Goal: Task Accomplishment & Management: Manage account settings

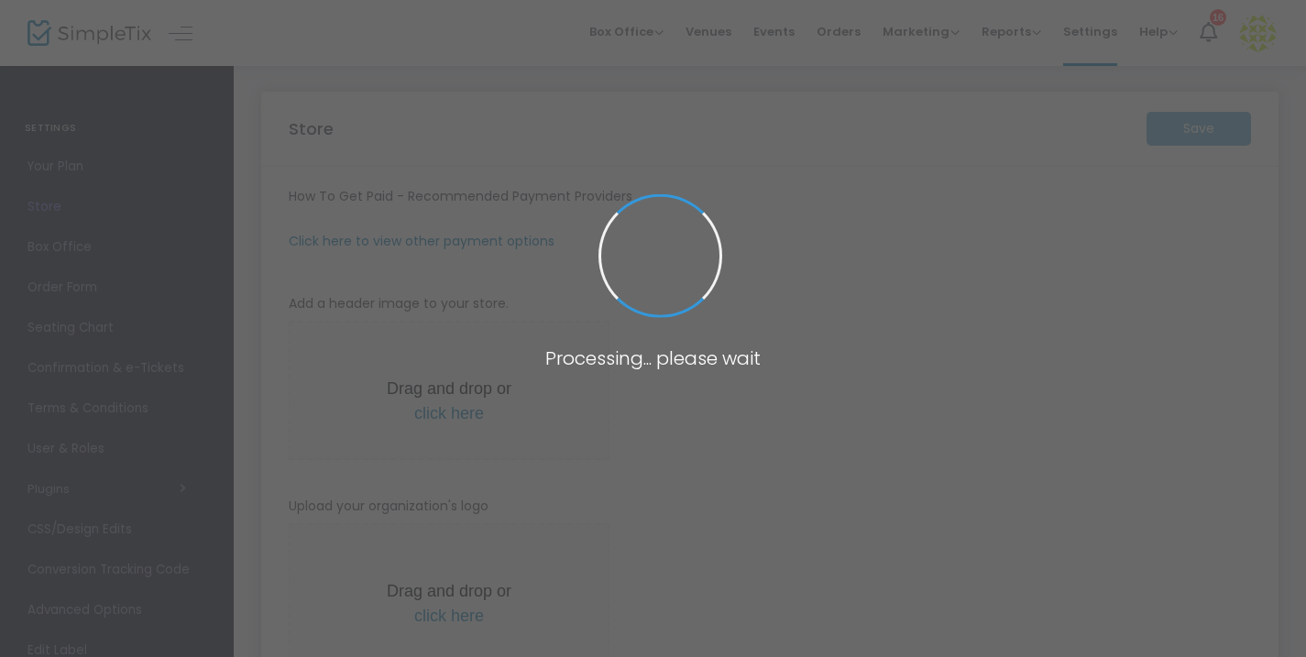
type input "[URL]"
type input "Blue Dragon Tavern"
type input "8083153566"
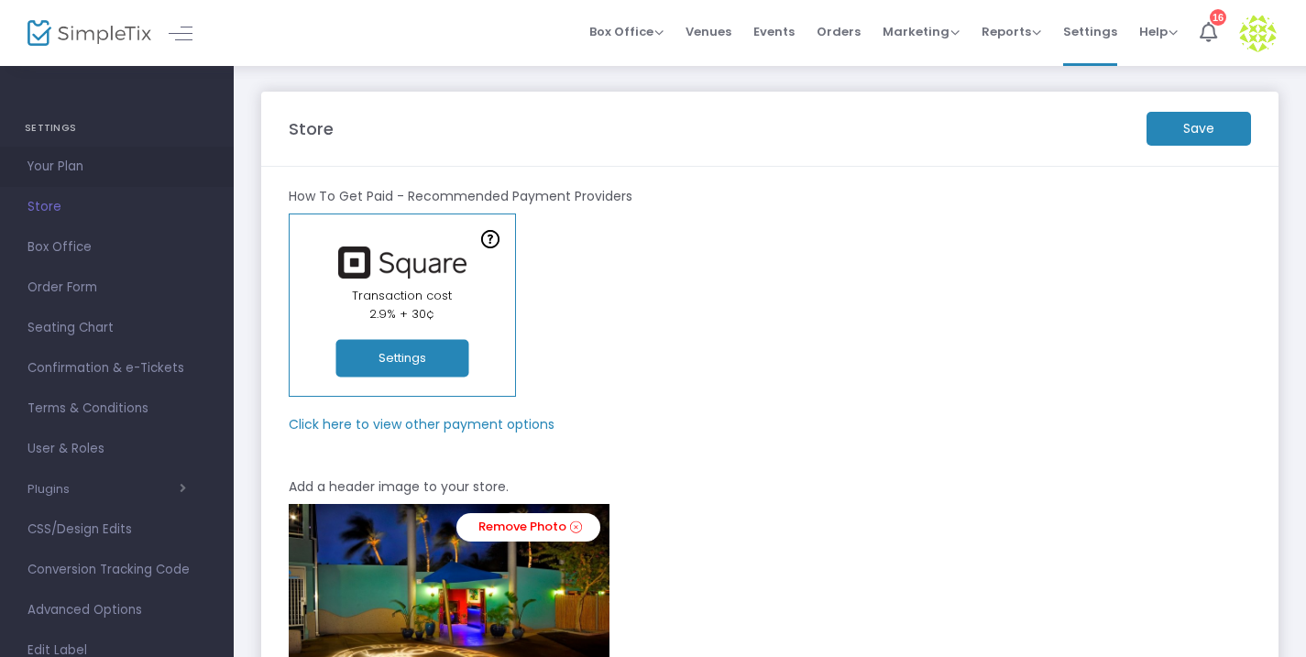
click at [44, 164] on span "Your Plan" at bounding box center [117, 167] width 179 height 24
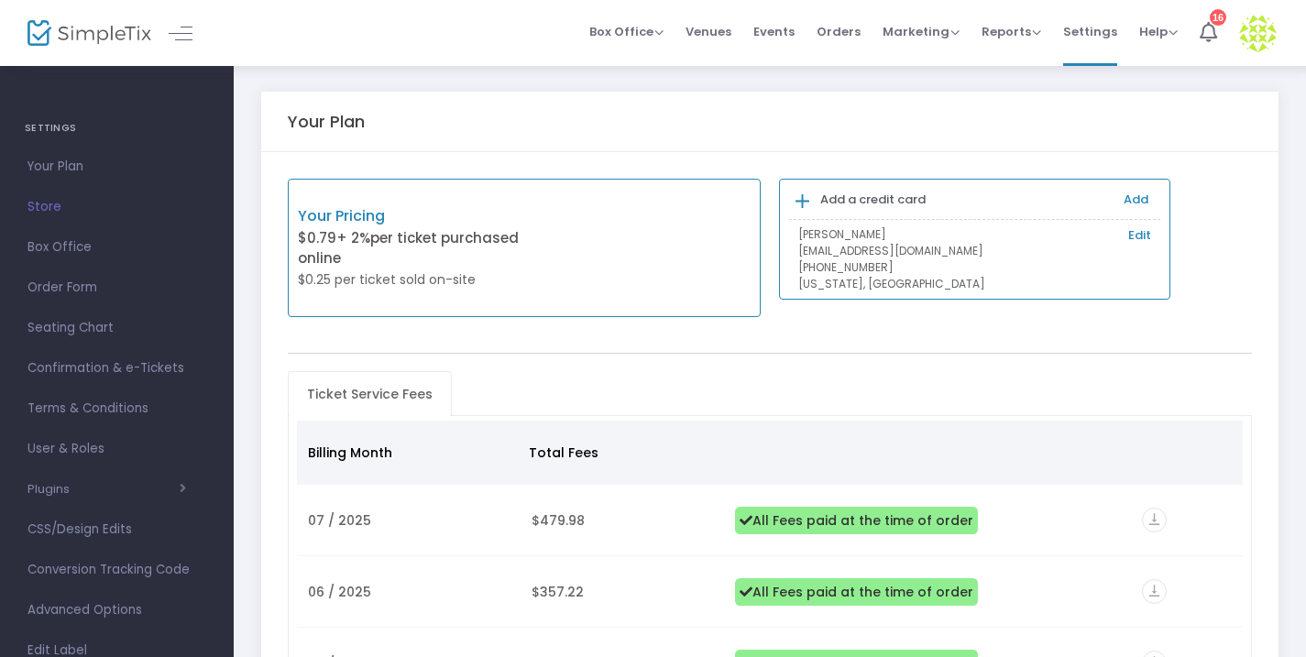
click at [106, 39] on img at bounding box center [90, 33] width 124 height 27
